Goal: Browse casually

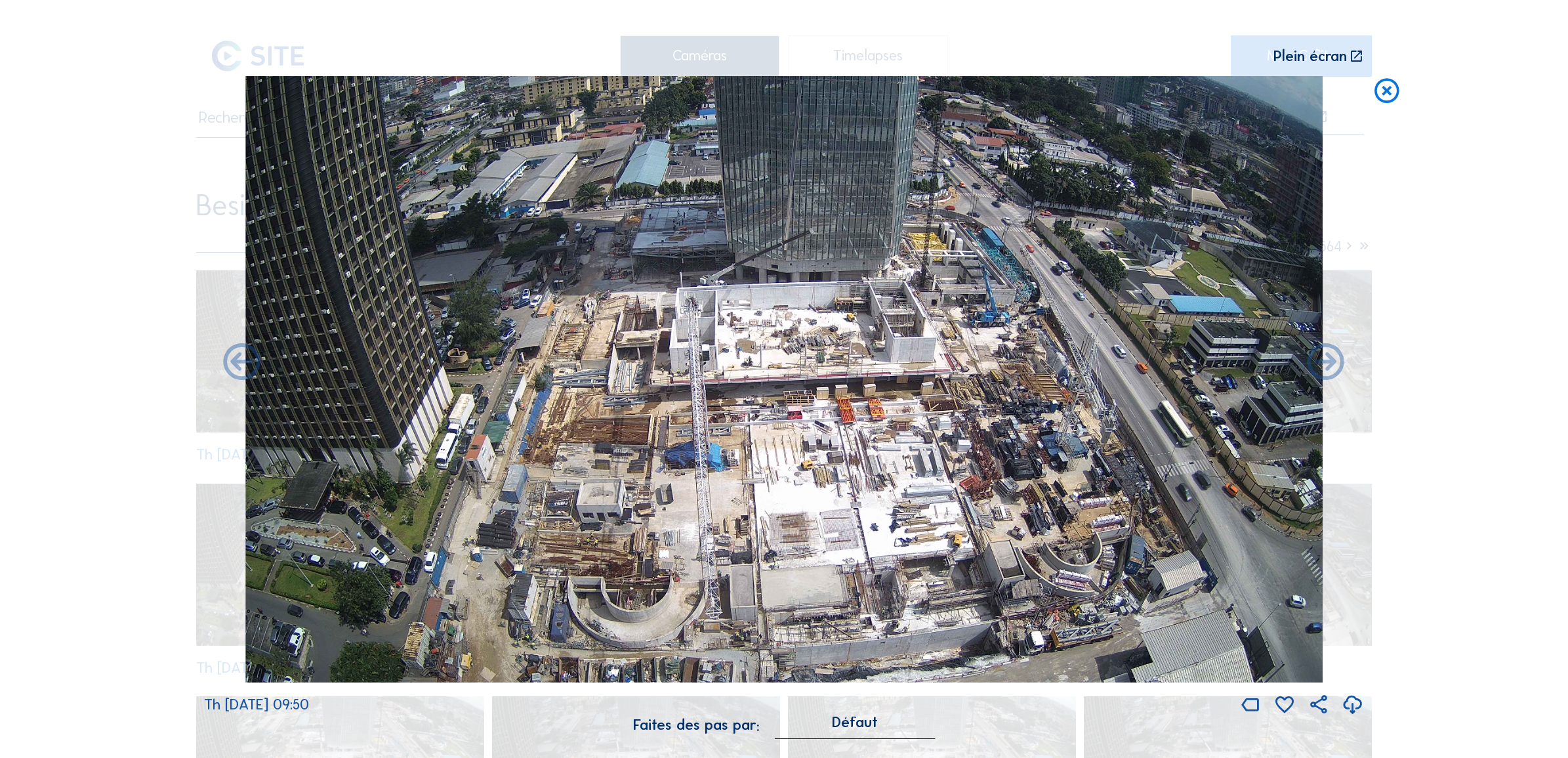
click at [1396, 89] on icon at bounding box center [1387, 91] width 29 height 30
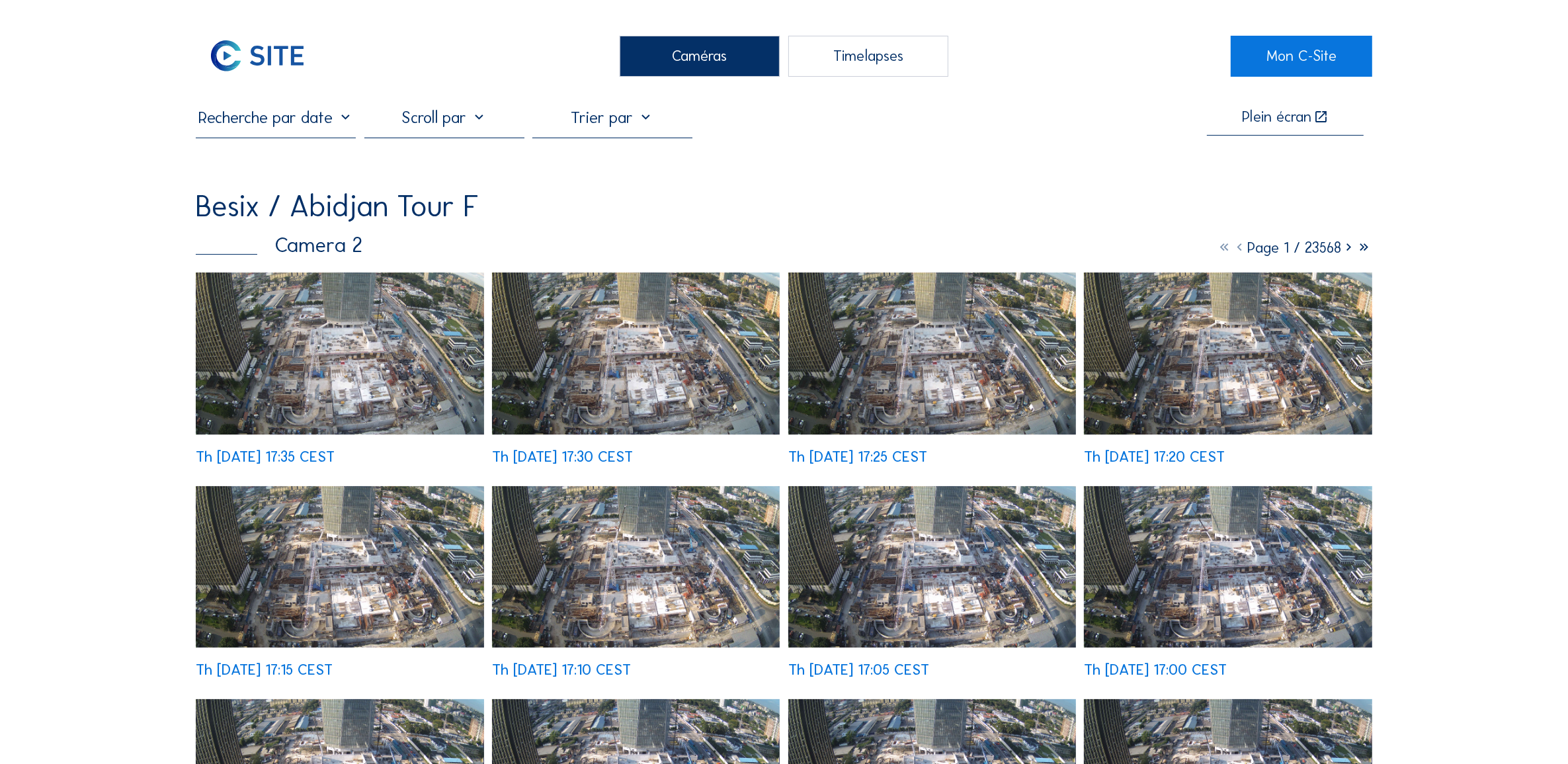
click at [372, 335] on img at bounding box center [339, 354] width 288 height 162
